Goal: Find specific page/section: Find specific page/section

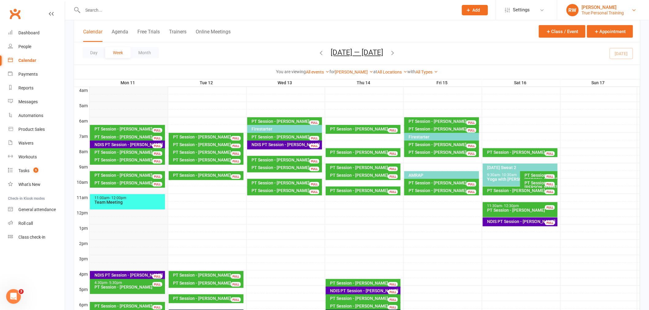
scroll to position [133, 0]
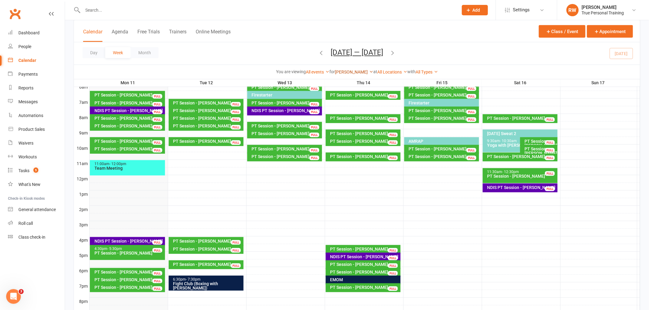
click at [359, 70] on link "[PERSON_NAME]" at bounding box center [354, 72] width 38 height 5
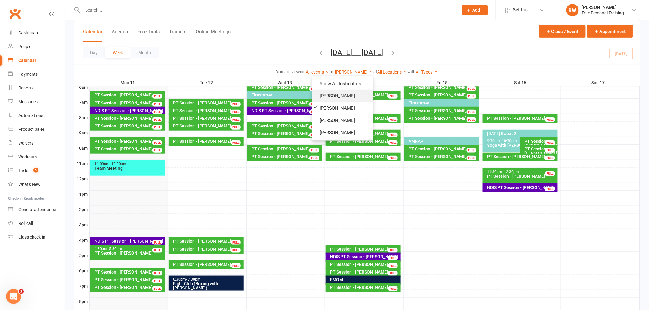
drag, startPoint x: 352, startPoint y: 96, endPoint x: 352, endPoint y: 91, distance: 4.6
click at [352, 96] on link "[PERSON_NAME]" at bounding box center [342, 96] width 61 height 12
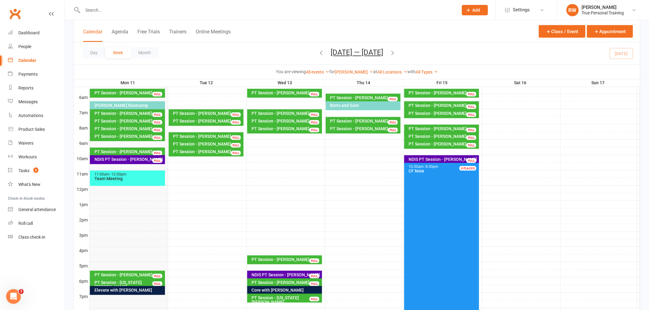
scroll to position [133, 0]
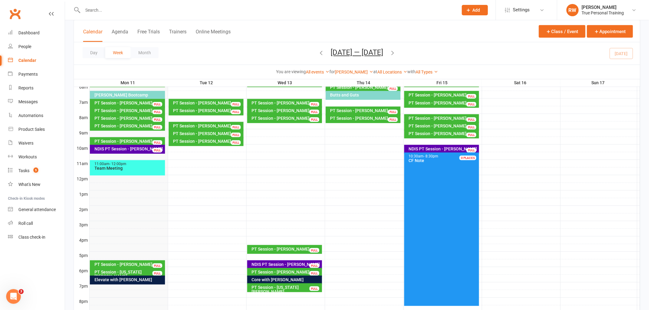
click at [143, 280] on div "Elevate with [PERSON_NAME]" at bounding box center [129, 280] width 70 height 4
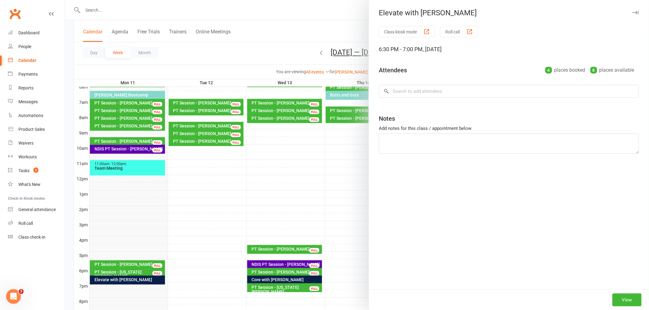
click at [143, 280] on div at bounding box center [357, 155] width 584 height 310
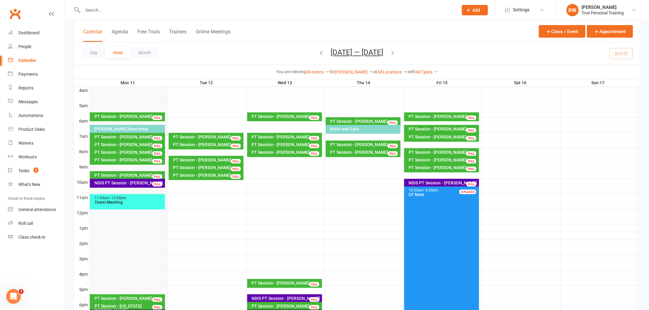
scroll to position [202, 0]
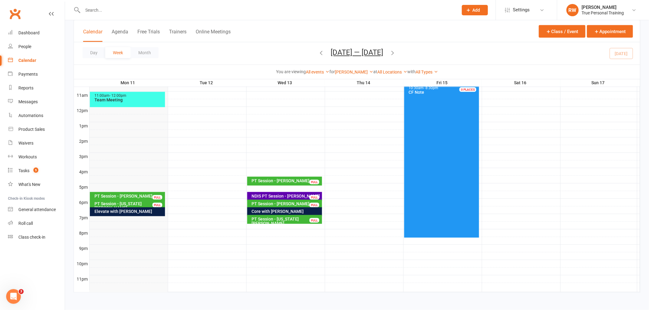
drag, startPoint x: 367, startPoint y: 270, endPoint x: 284, endPoint y: 304, distance: 89.2
click at [284, 304] on html "Prospect Member Non-attending contact Class / event Appointment Task Membership…" at bounding box center [324, 54] width 649 height 512
